Goal: Find specific page/section: Find specific page/section

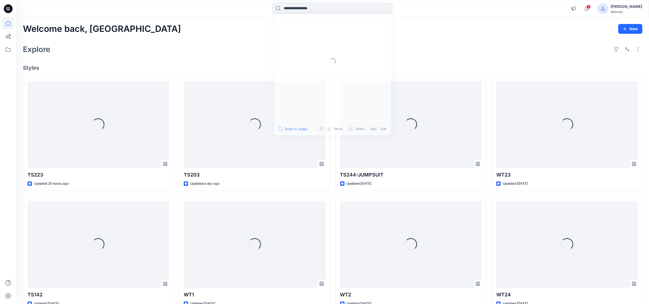
click at [322, 7] on input at bounding box center [332, 8] width 120 height 11
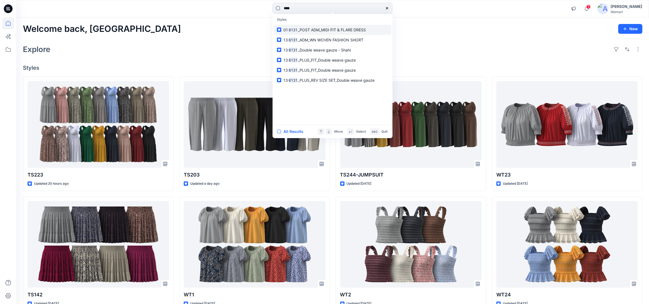
type input "****"
click at [323, 29] on span "_POST ADM_MIDI FIT & FLARE DRESS" at bounding box center [332, 30] width 68 height 5
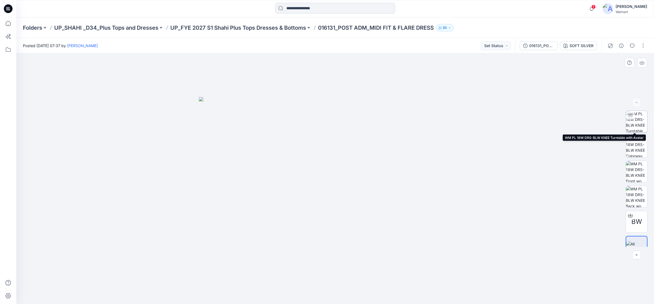
click at [631, 125] on img at bounding box center [636, 121] width 21 height 21
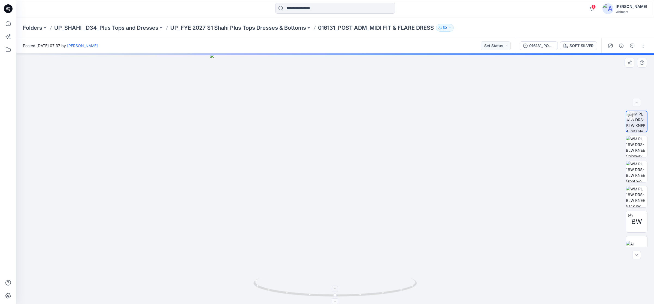
drag, startPoint x: 333, startPoint y: 299, endPoint x: 308, endPoint y: 294, distance: 25.4
click at [295, 296] on icon at bounding box center [335, 288] width 165 height 20
drag, startPoint x: 333, startPoint y: 297, endPoint x: 305, endPoint y: 295, distance: 27.9
click at [305, 295] on circle at bounding box center [306, 294] width 3 height 3
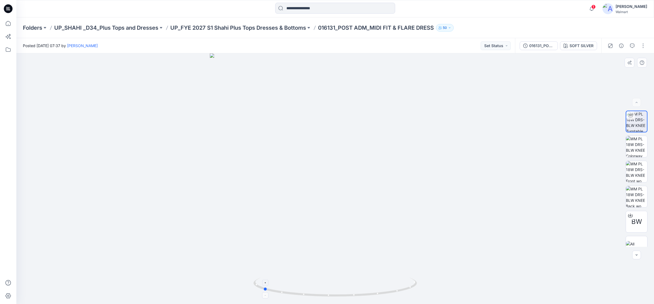
drag, startPoint x: 307, startPoint y: 297, endPoint x: 265, endPoint y: 294, distance: 42.6
click at [265, 294] on icon at bounding box center [335, 288] width 165 height 20
drag, startPoint x: 318, startPoint y: 128, endPoint x: 297, endPoint y: 247, distance: 121.4
drag, startPoint x: 268, startPoint y: 291, endPoint x: 342, endPoint y: 286, distance: 74.6
click at [342, 286] on icon at bounding box center [335, 288] width 165 height 20
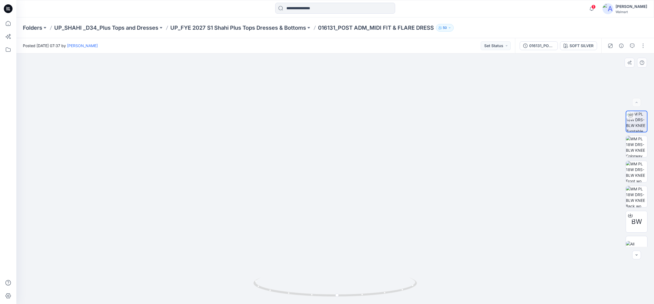
drag, startPoint x: 313, startPoint y: 226, endPoint x: 323, endPoint y: 125, distance: 102.2
drag, startPoint x: 314, startPoint y: 148, endPoint x: 313, endPoint y: 174, distance: 25.1
click at [613, 11] on img at bounding box center [607, 8] width 11 height 11
click at [589, 87] on p "Sign out" at bounding box center [582, 86] width 15 height 10
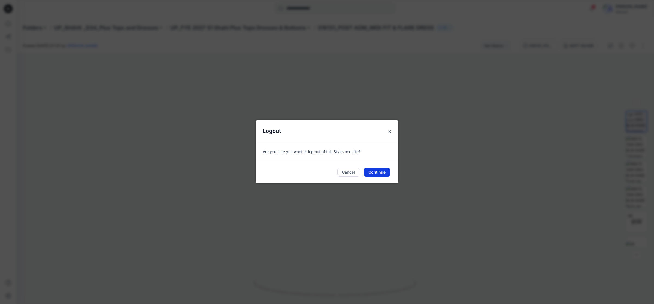
click at [373, 171] on button "Continue" at bounding box center [377, 172] width 26 height 9
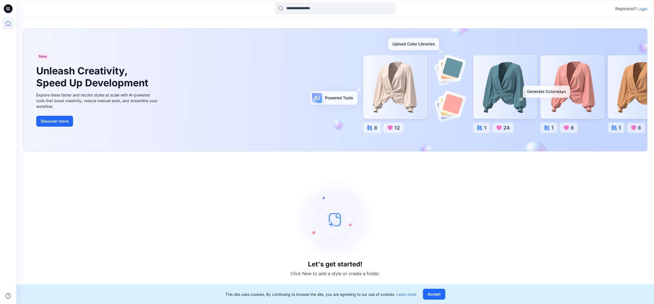
click at [640, 10] on p "Login" at bounding box center [643, 9] width 10 height 6
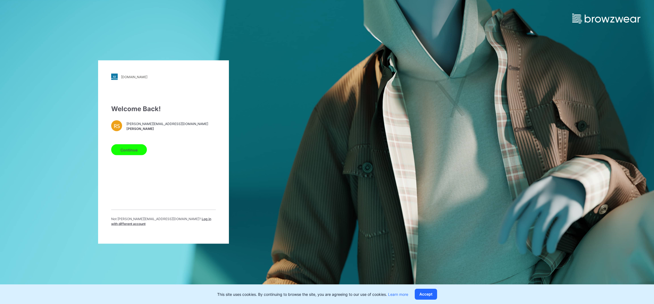
click at [179, 221] on span "Log in with different account" at bounding box center [161, 221] width 100 height 9
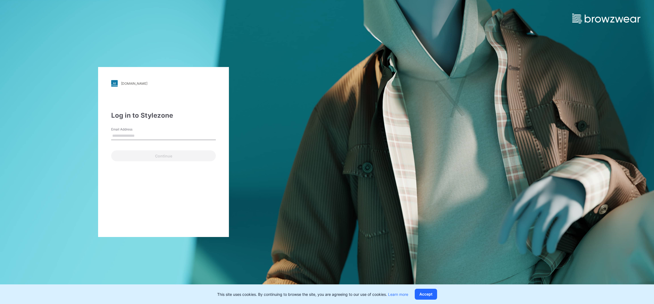
type input "**********"
click at [147, 156] on button "Continue" at bounding box center [163, 155] width 105 height 11
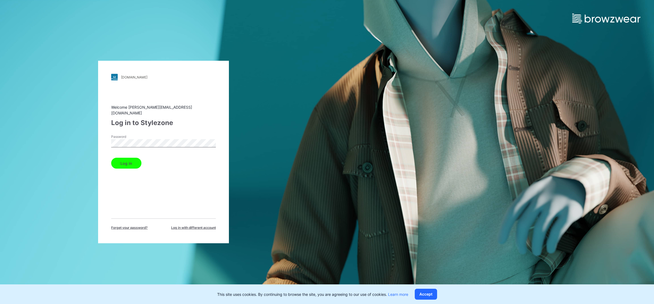
click at [132, 162] on button "Log in" at bounding box center [126, 163] width 30 height 11
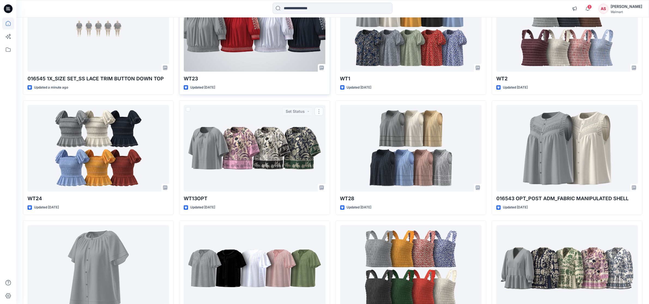
scroll to position [34, 0]
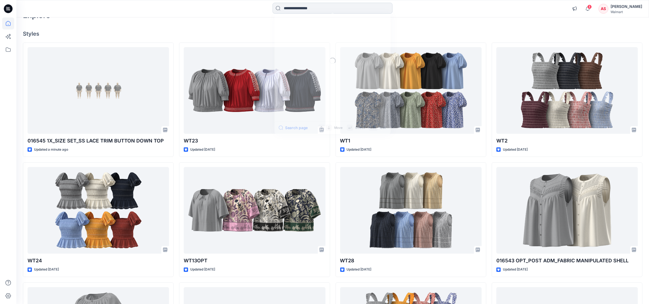
click at [299, 7] on input at bounding box center [332, 8] width 120 height 11
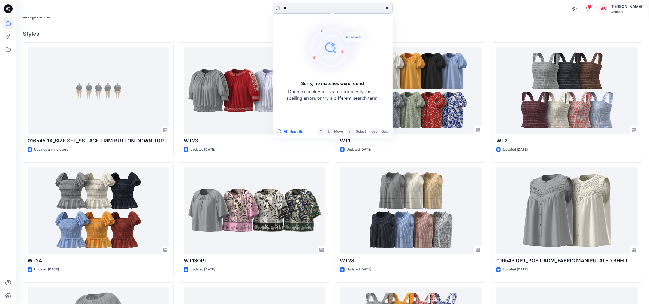
type input "*"
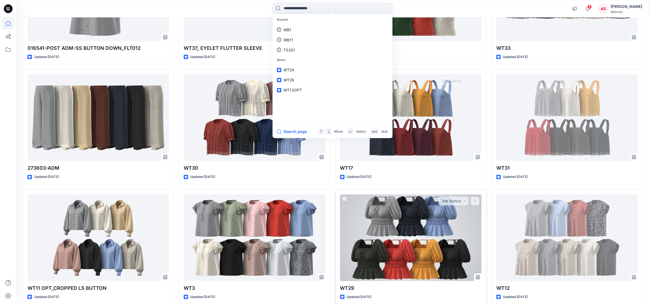
scroll to position [426, 0]
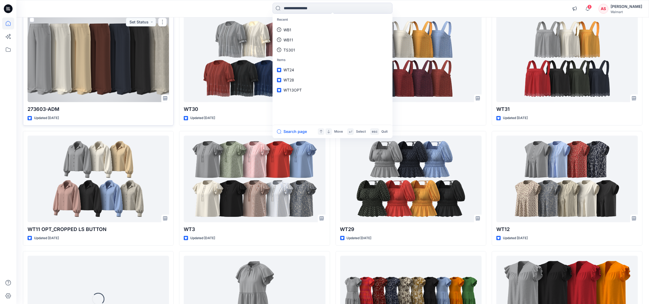
click at [74, 77] on div at bounding box center [98, 59] width 141 height 87
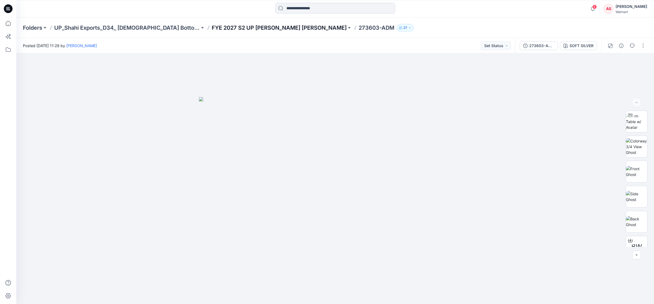
click at [254, 26] on p "FYE 2027 S2 UP Shahi Missy Bottoms" at bounding box center [279, 28] width 135 height 8
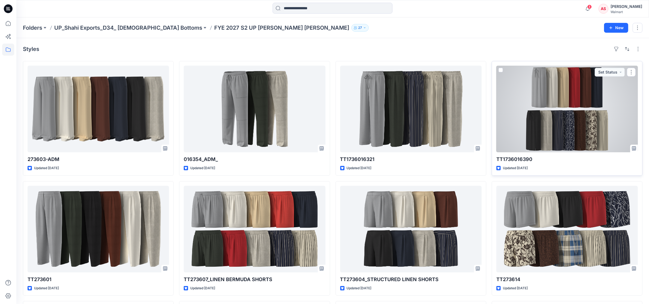
click at [568, 132] on div at bounding box center [566, 109] width 141 height 87
